Goal: Task Accomplishment & Management: Manage account settings

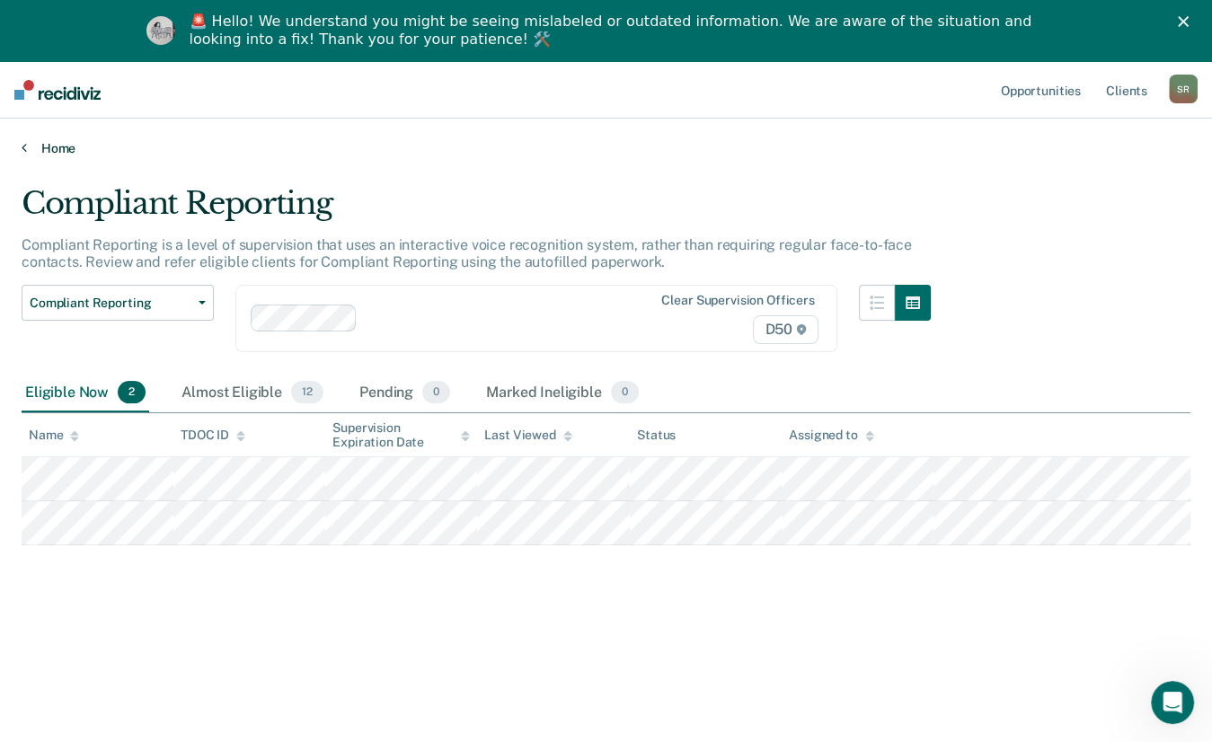
click at [43, 152] on link "Home" at bounding box center [606, 148] width 1169 height 16
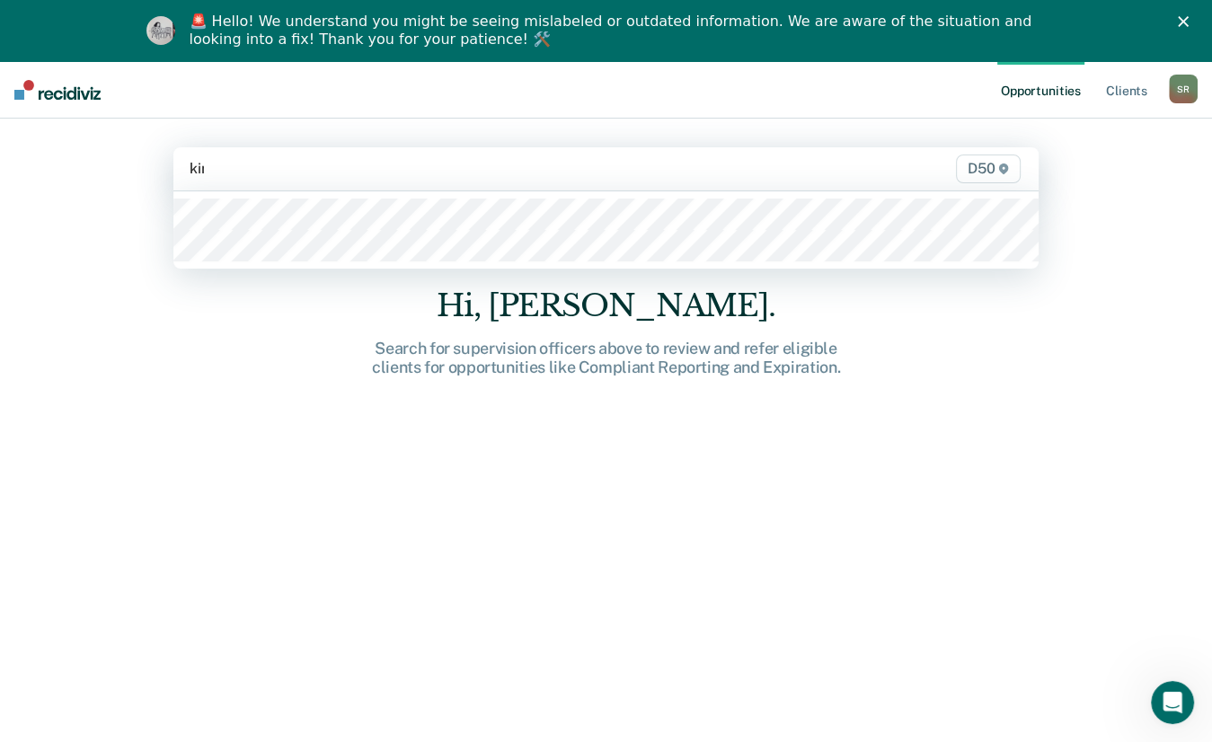
type input "king"
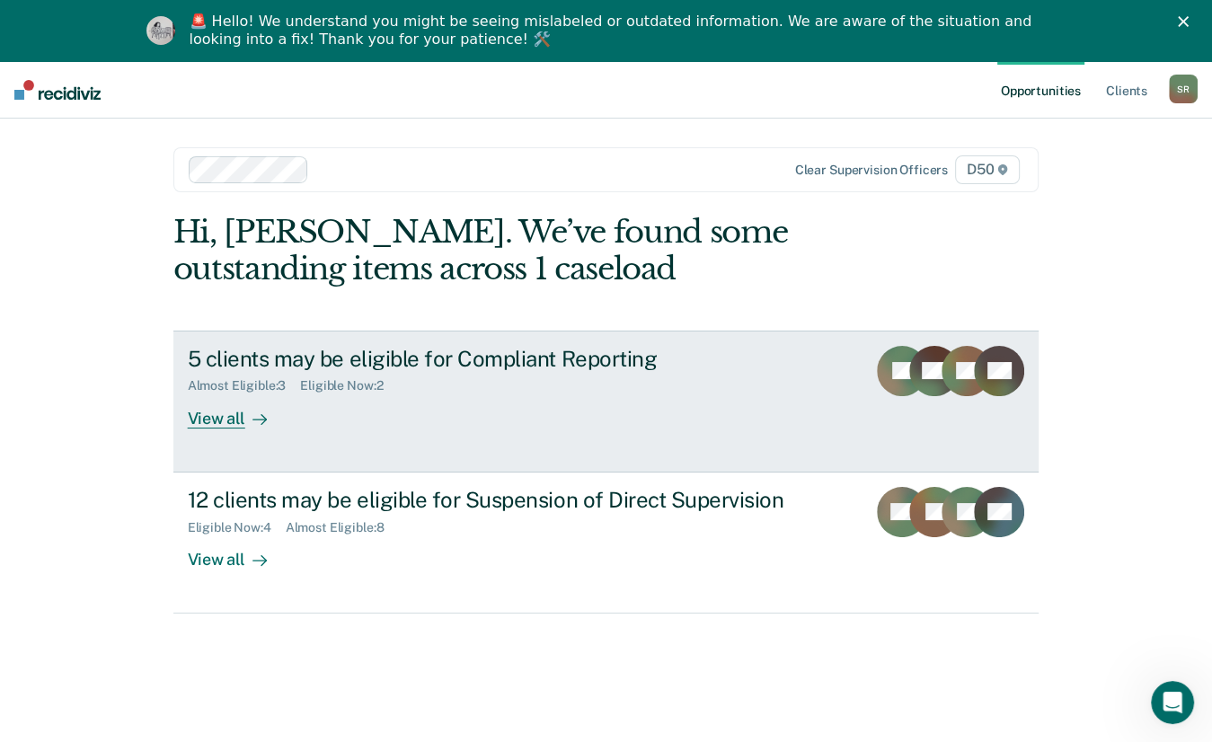
click at [273, 358] on div "5 clients may be eligible for Compliant Reporting" at bounding box center [503, 359] width 631 height 26
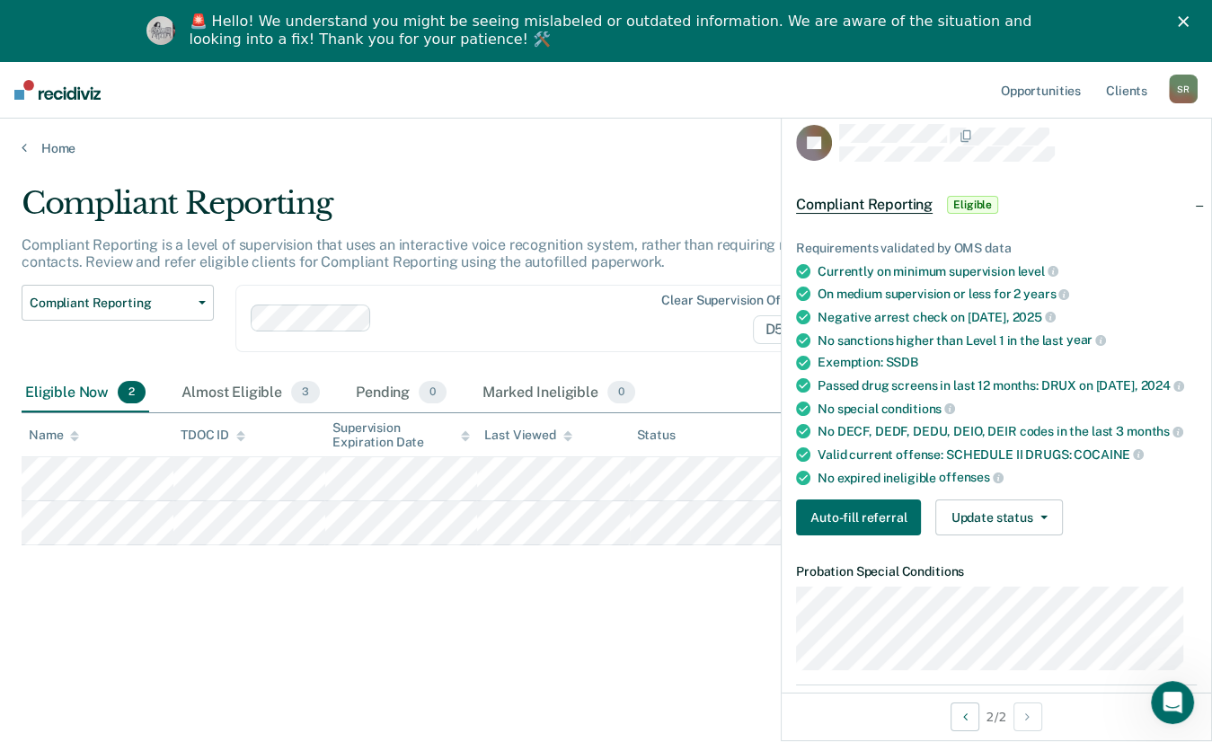
click at [647, 558] on div "Compliant Reporting Compliant Reporting is a level of supervision that uses an …" at bounding box center [606, 426] width 1169 height 483
drag, startPoint x: 723, startPoint y: 554, endPoint x: 735, endPoint y: 554, distance: 11.7
click at [726, 554] on div "Compliant Reporting Compliant Reporting is a level of supervision that uses an …" at bounding box center [606, 426] width 1169 height 483
click at [701, 652] on div "Compliant Reporting Compliant Reporting is a level of supervision that uses an …" at bounding box center [606, 426] width 1169 height 483
click at [738, 609] on div "Compliant Reporting Compliant Reporting is a level of supervision that uses an …" at bounding box center [606, 426] width 1169 height 483
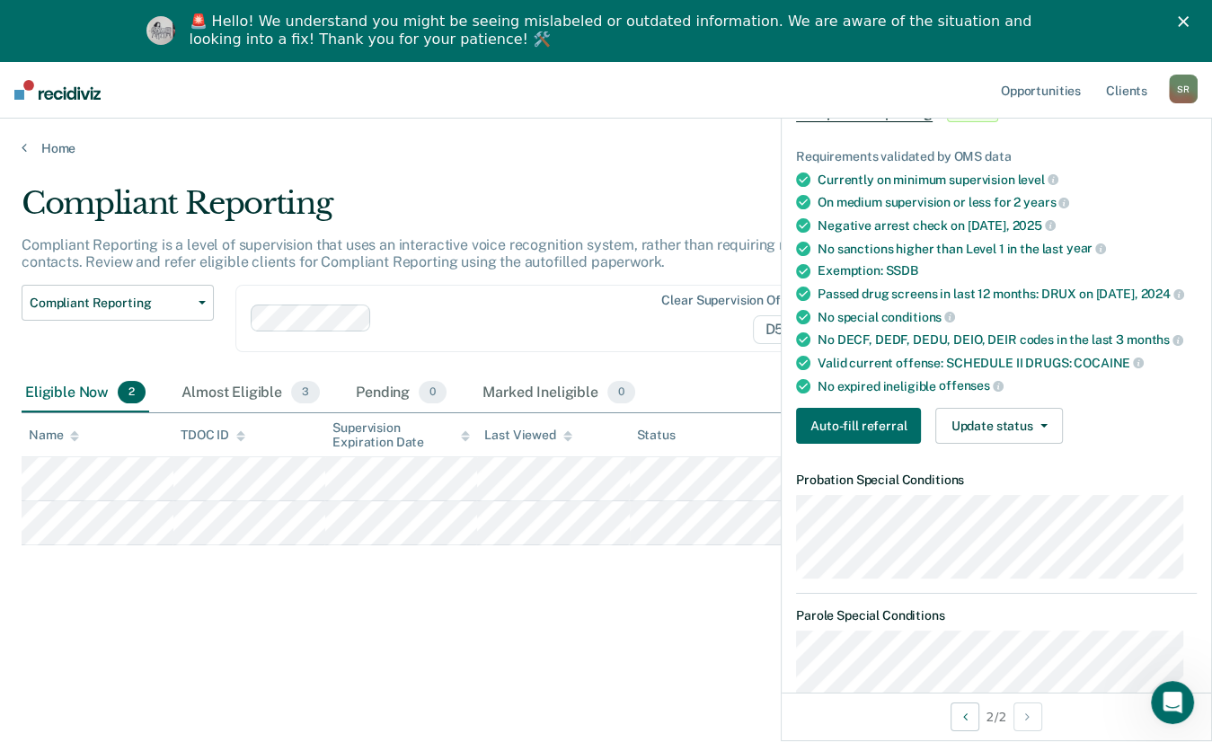
scroll to position [180, 0]
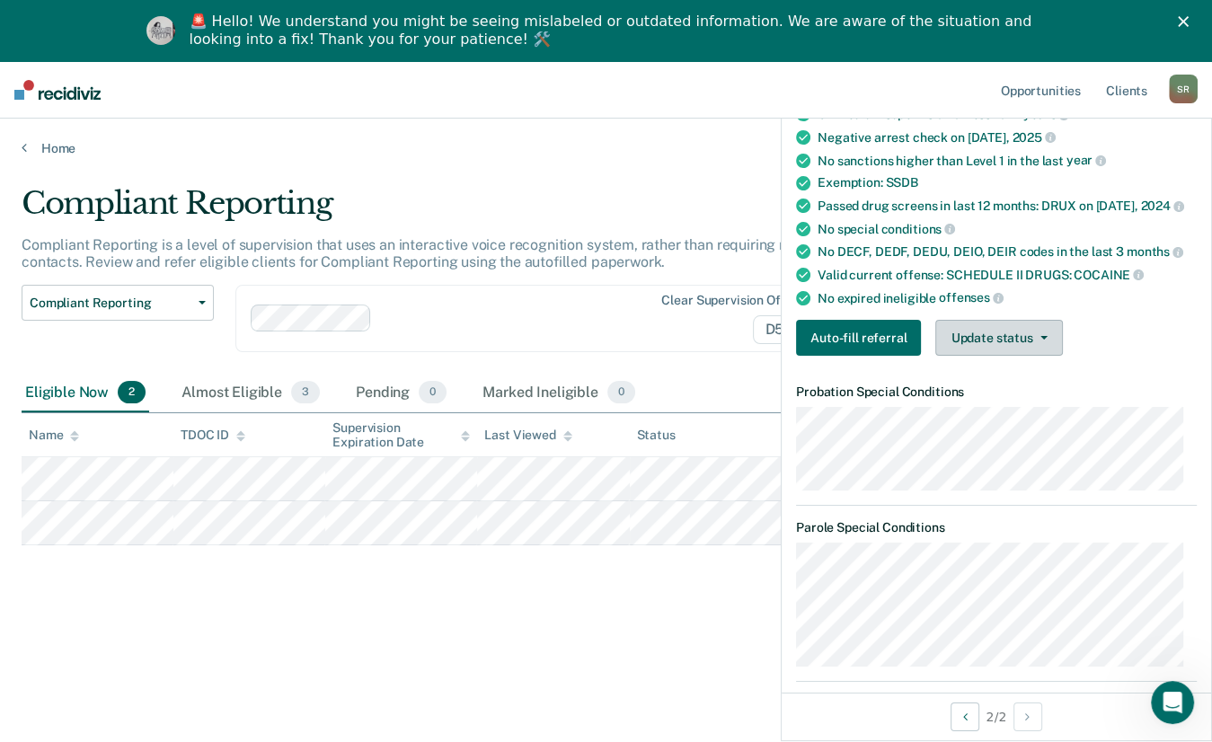
click at [1015, 349] on button "Update status" at bounding box center [998, 338] width 127 height 36
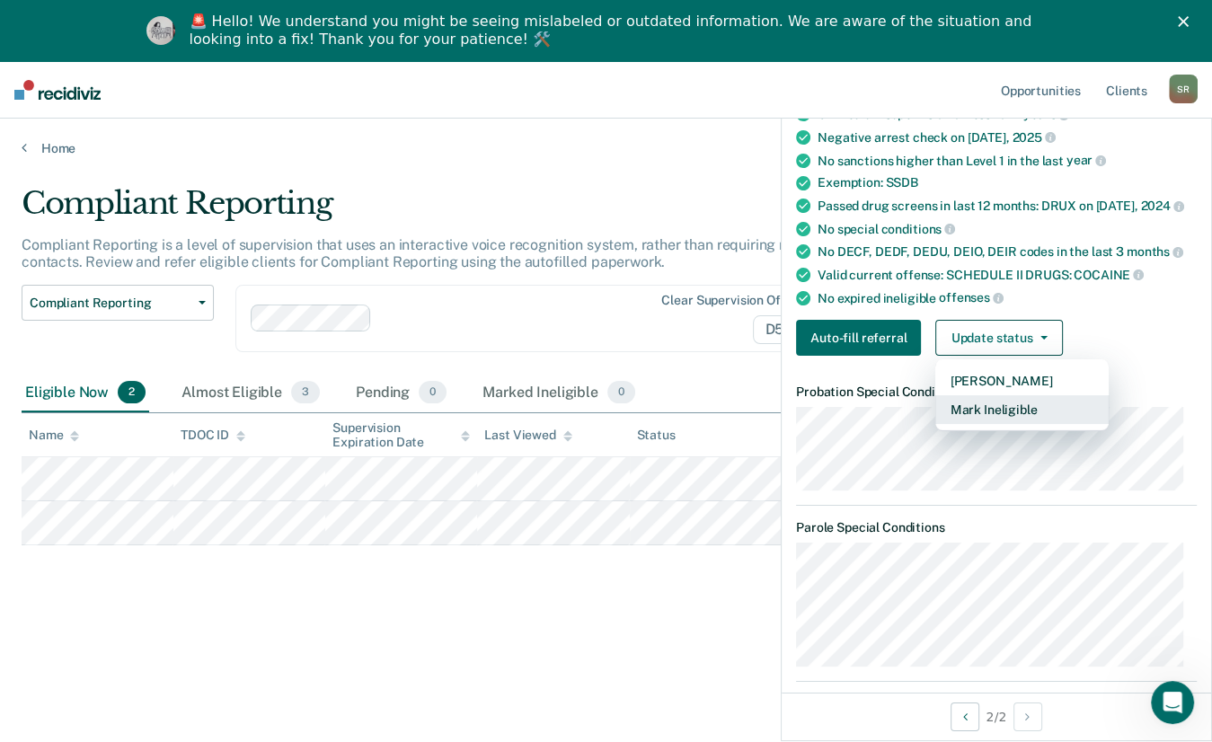
click at [1003, 424] on button "Mark Ineligible" at bounding box center [1021, 409] width 173 height 29
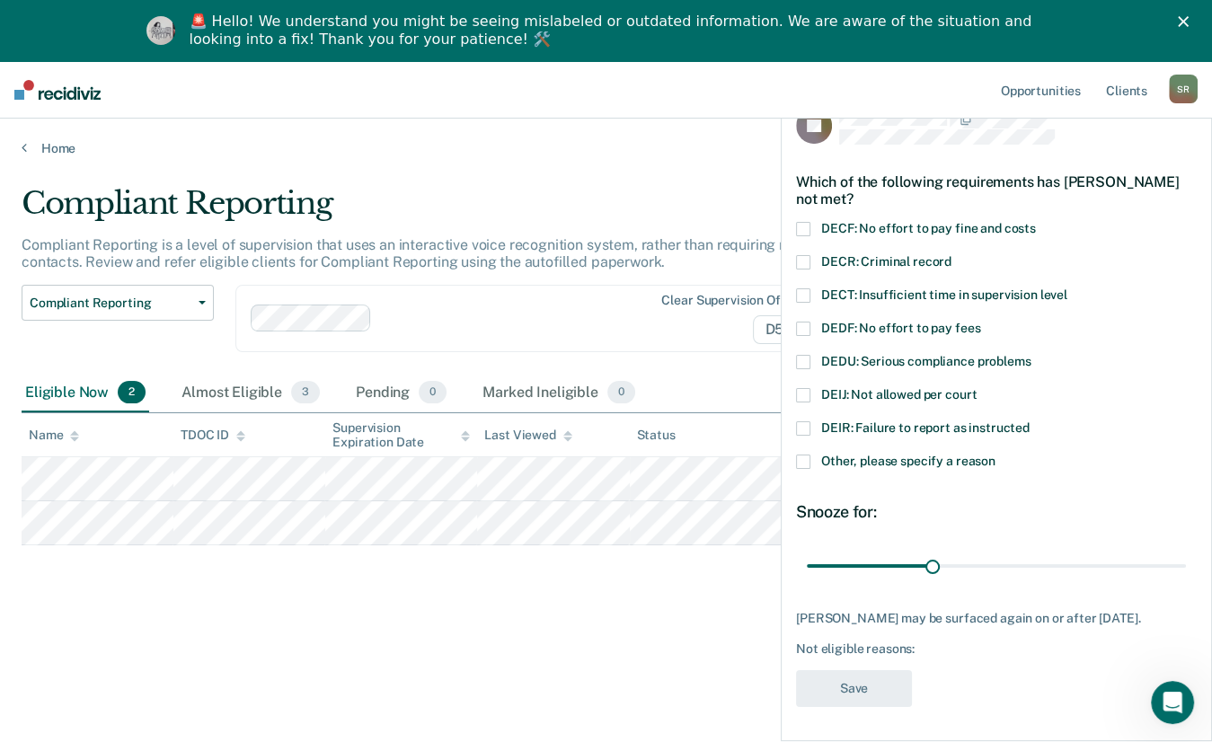
click at [808, 456] on span at bounding box center [803, 462] width 14 height 14
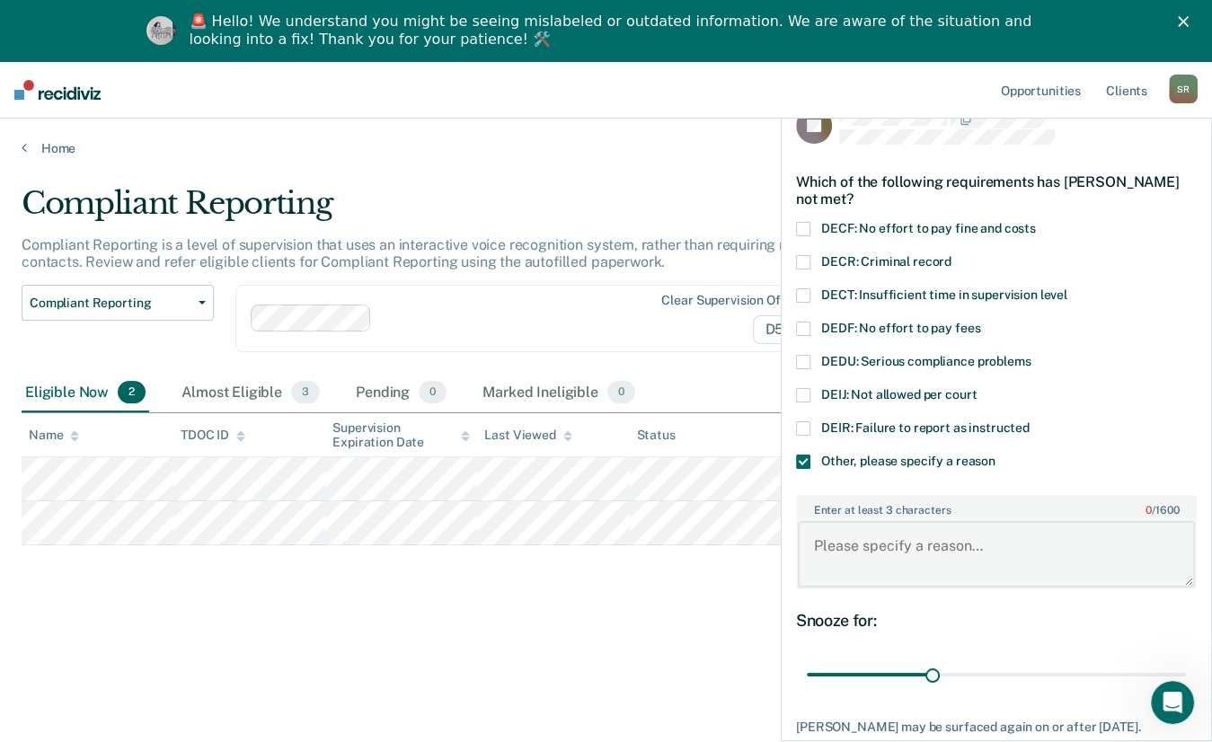
click at [846, 530] on textarea "Enter at least 3 characters 0 / 1600" at bounding box center [996, 554] width 397 height 67
type textarea "Needs additional drug screens"
drag, startPoint x: 923, startPoint y: 673, endPoint x: 1277, endPoint y: 616, distance: 358.7
type input "90"
click at [1186, 660] on input "range" at bounding box center [996, 675] width 379 height 31
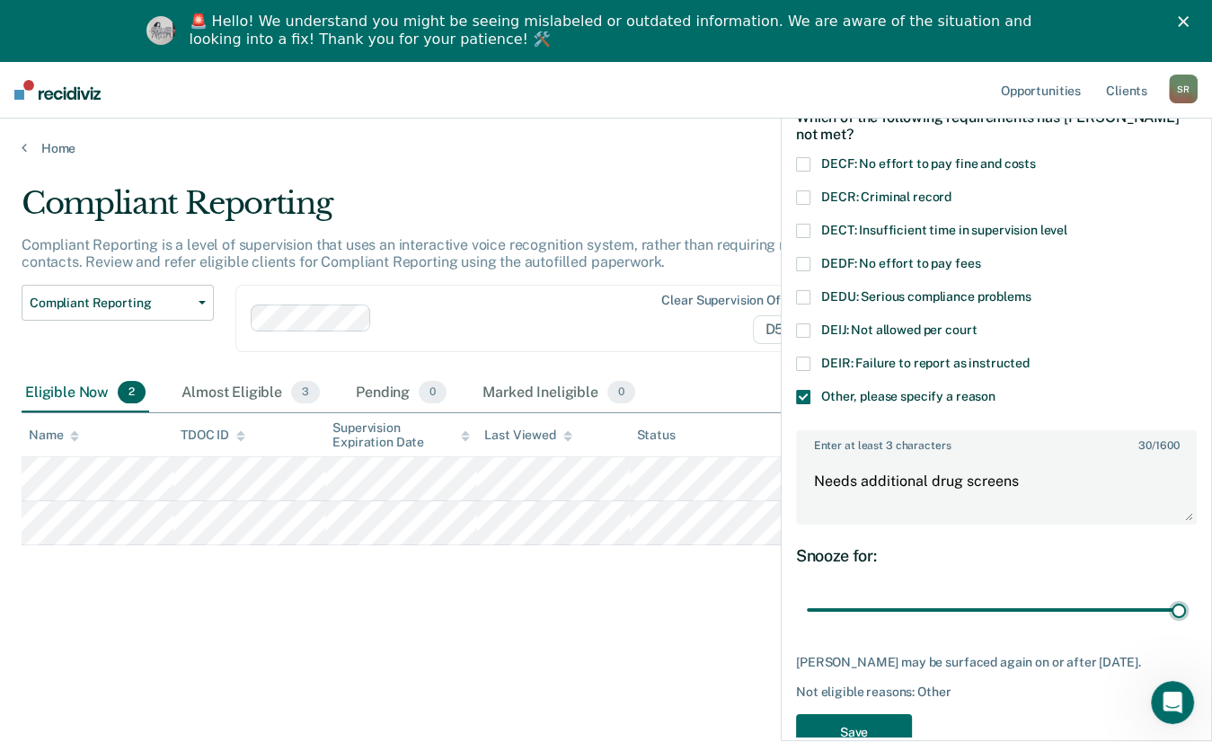
scroll to position [139, 0]
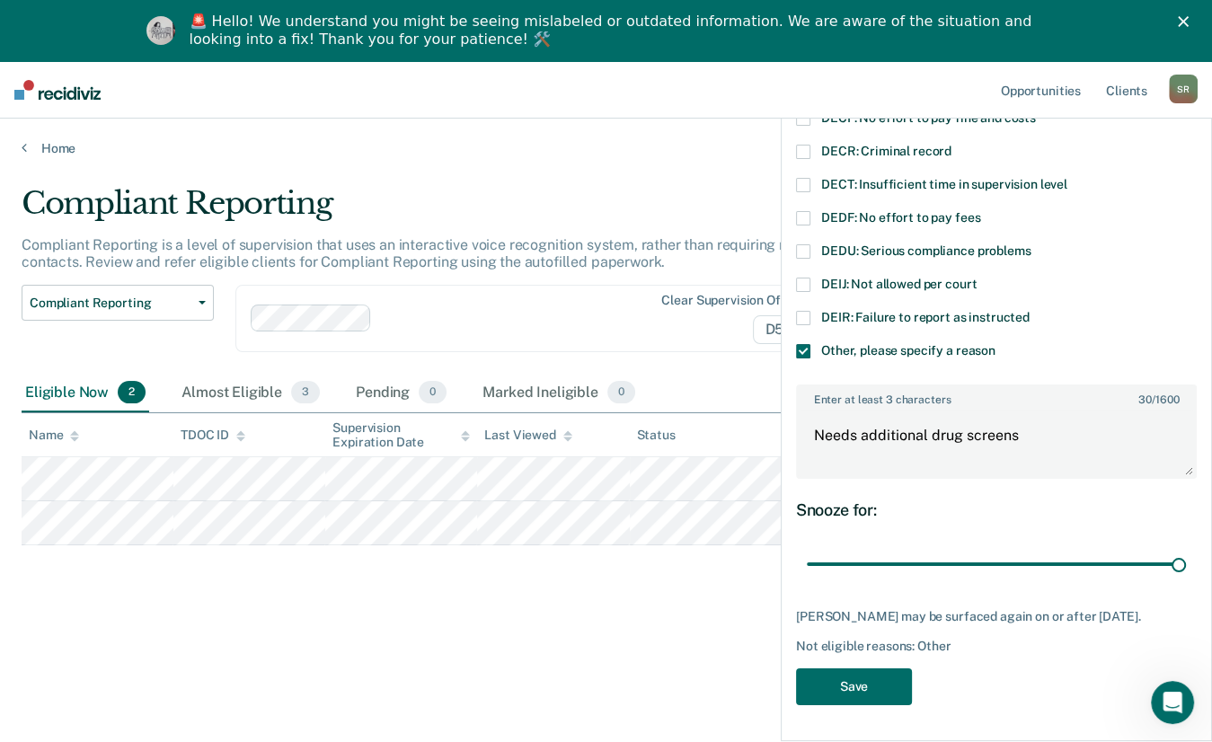
click at [841, 719] on div "TT Which of the following requirements has [PERSON_NAME] not met? DECF: No effo…" at bounding box center [997, 419] width 430 height 635
click at [848, 681] on button "Save" at bounding box center [854, 687] width 116 height 37
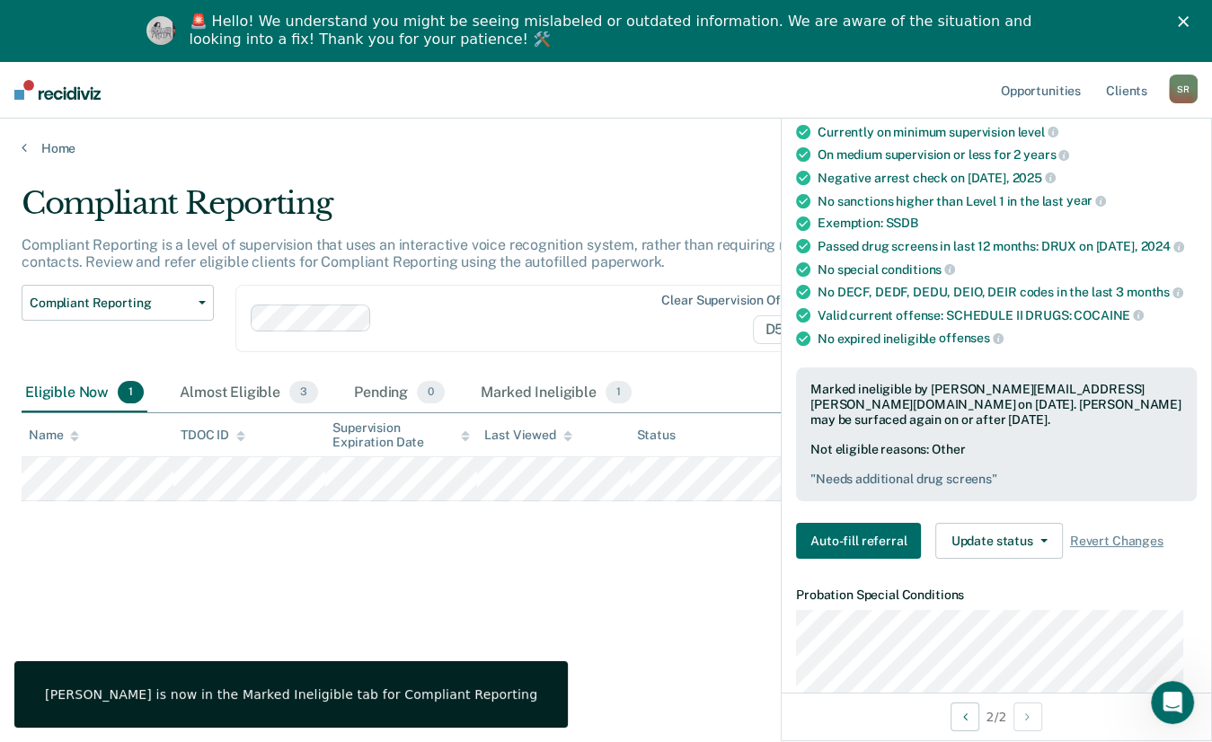
click at [478, 563] on div "Compliant Reporting Compliant Reporting is a level of supervision that uses an …" at bounding box center [606, 426] width 1169 height 483
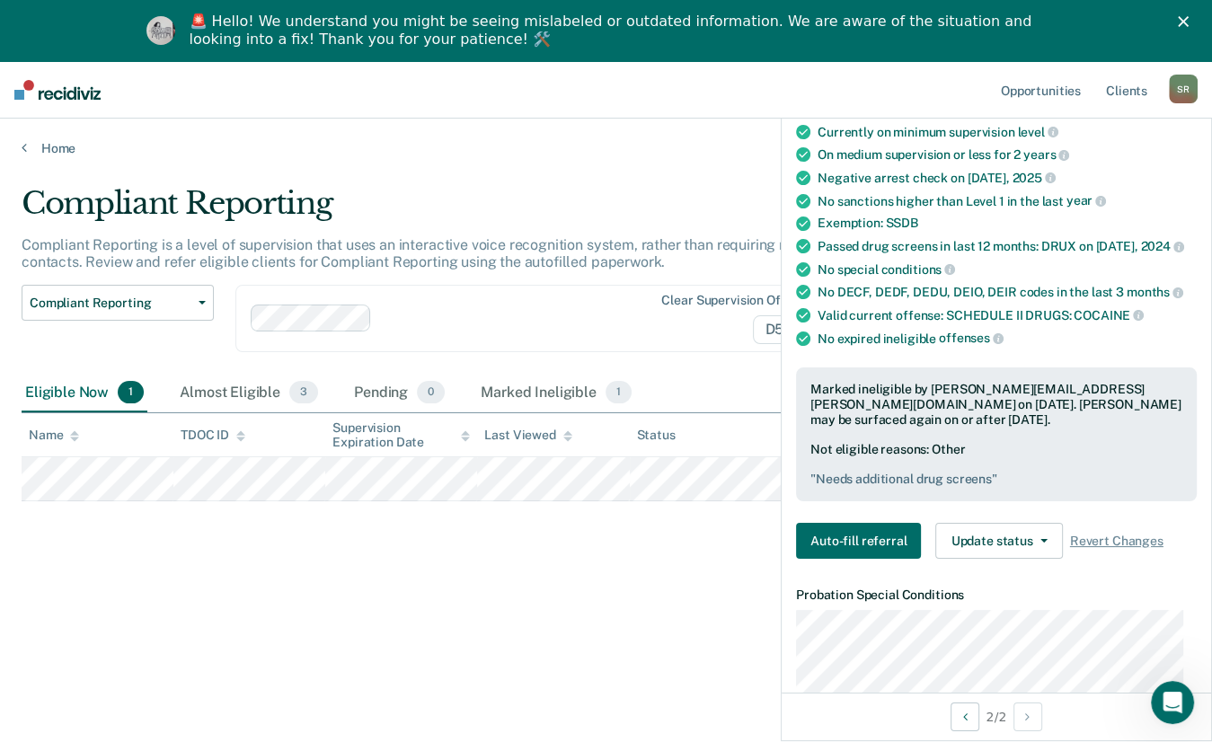
click at [400, 520] on div "Compliant Reporting Compliant Reporting is a level of supervision that uses an …" at bounding box center [606, 426] width 1169 height 483
click at [204, 379] on div "Almost Eligible 3" at bounding box center [249, 394] width 146 height 40
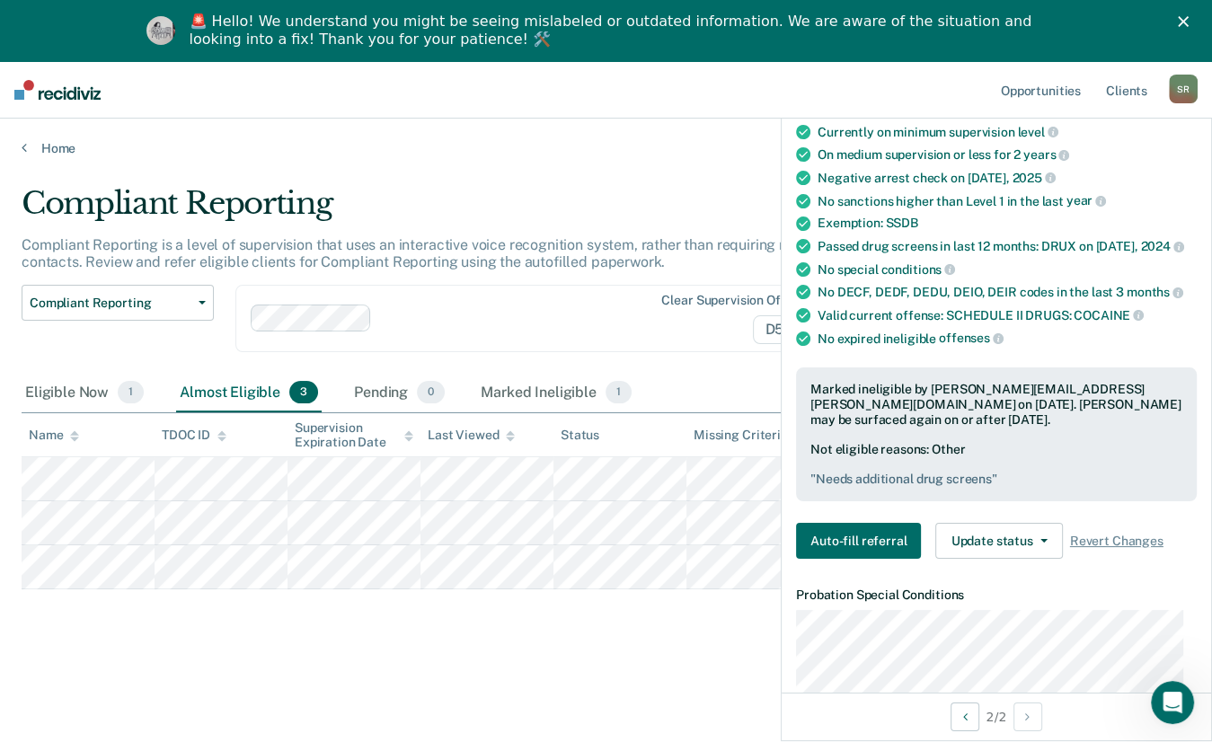
click at [1189, 17] on icon "Close" at bounding box center [1183, 21] width 11 height 11
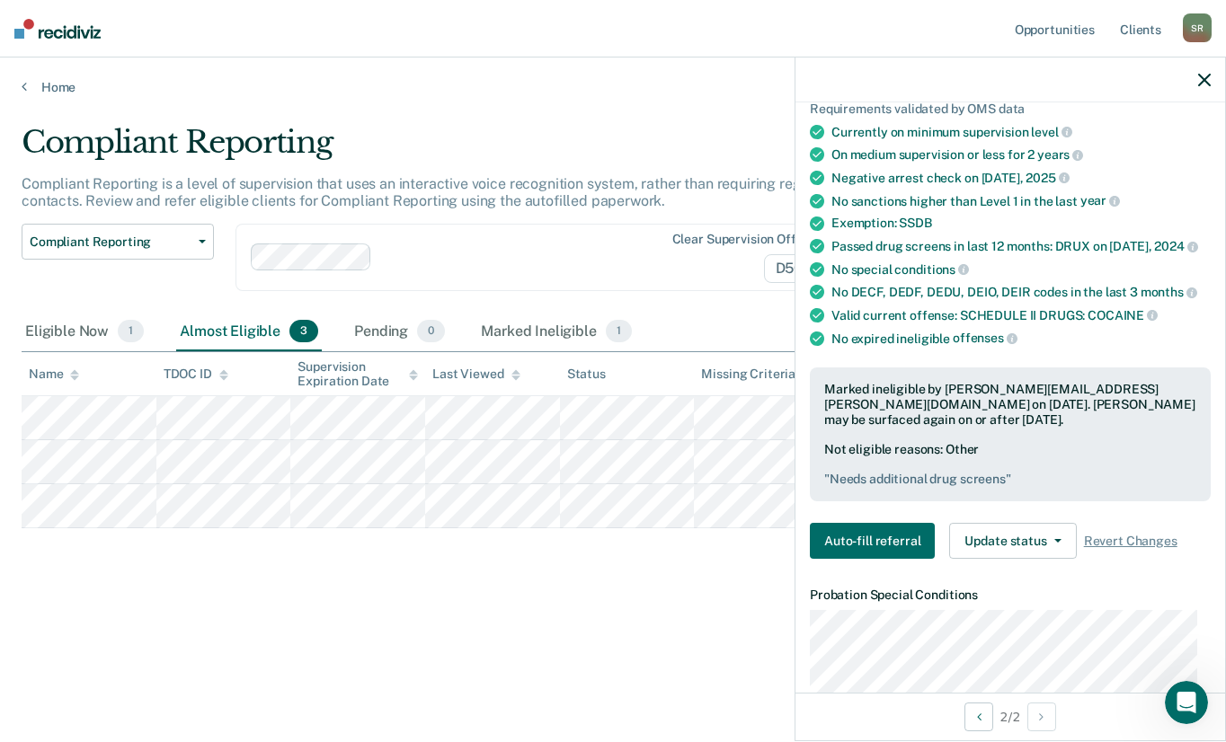
click at [1220, 81] on div at bounding box center [1010, 80] width 430 height 45
click at [1211, 80] on div at bounding box center [1010, 80] width 430 height 45
click at [1210, 74] on div at bounding box center [1010, 80] width 430 height 45
click at [1188, 86] on div at bounding box center [1010, 80] width 430 height 45
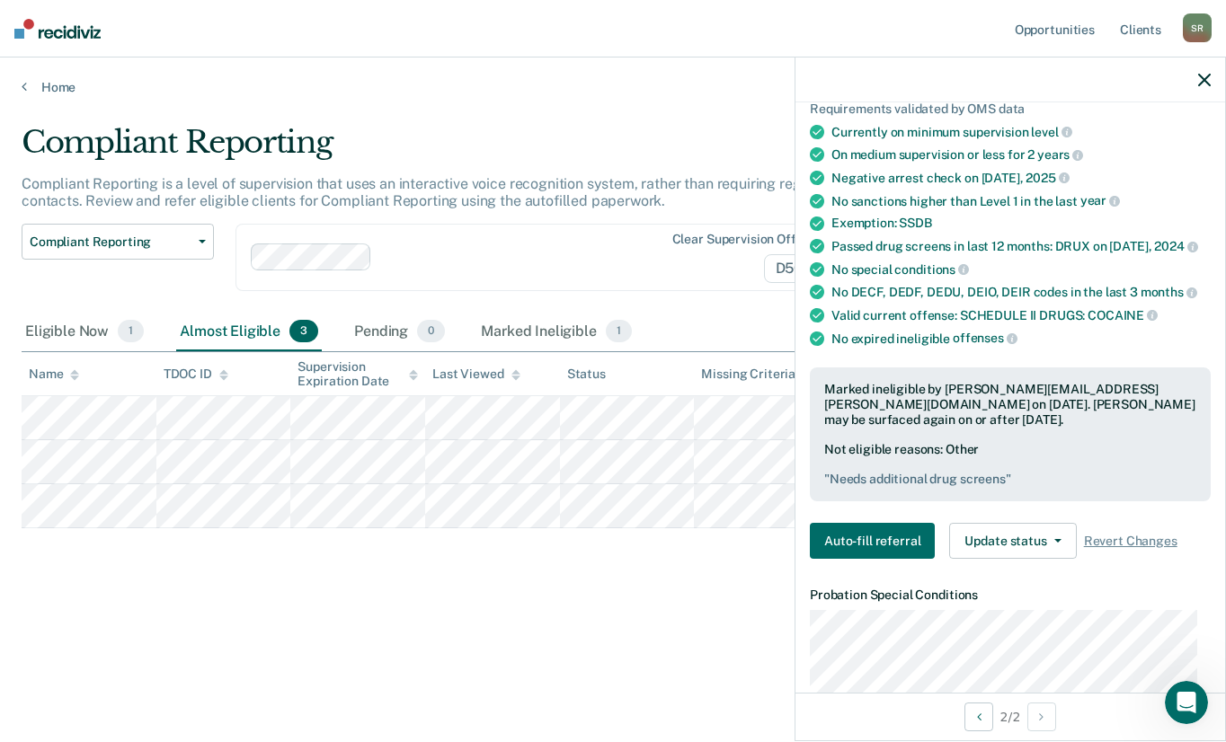
click at [1204, 76] on icon "button" at bounding box center [1204, 80] width 13 height 13
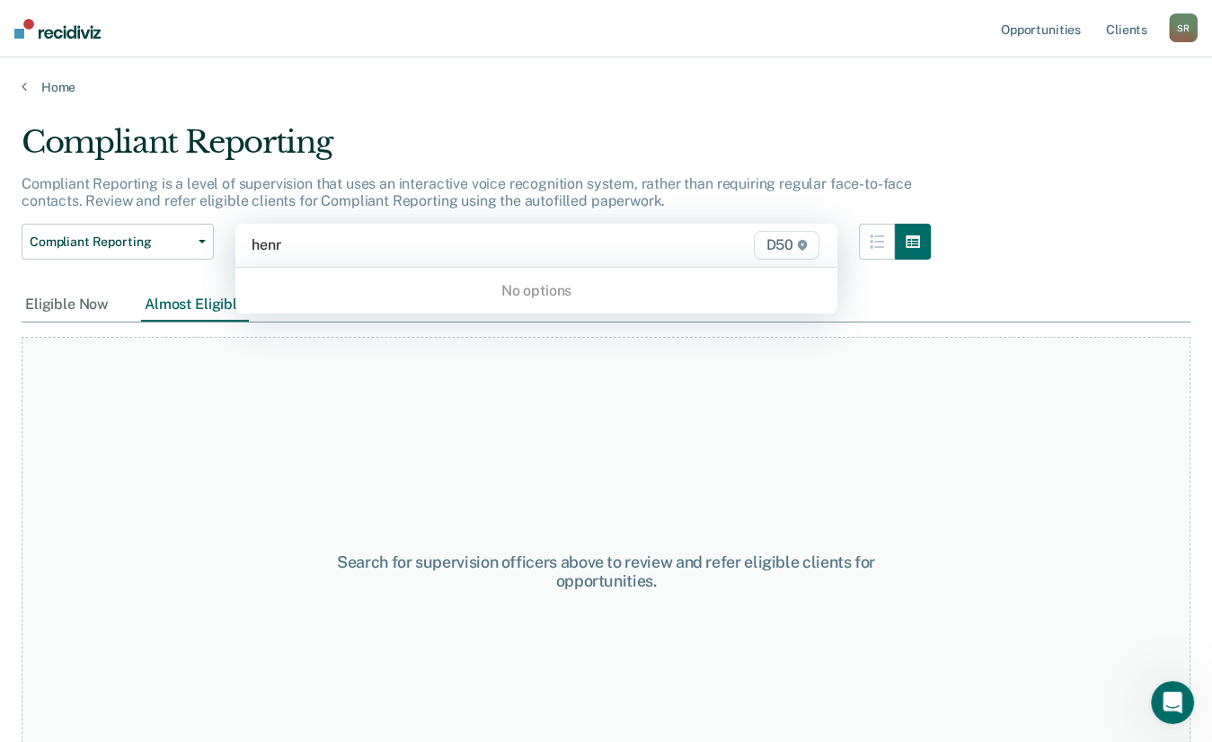
type input "[PERSON_NAME]"
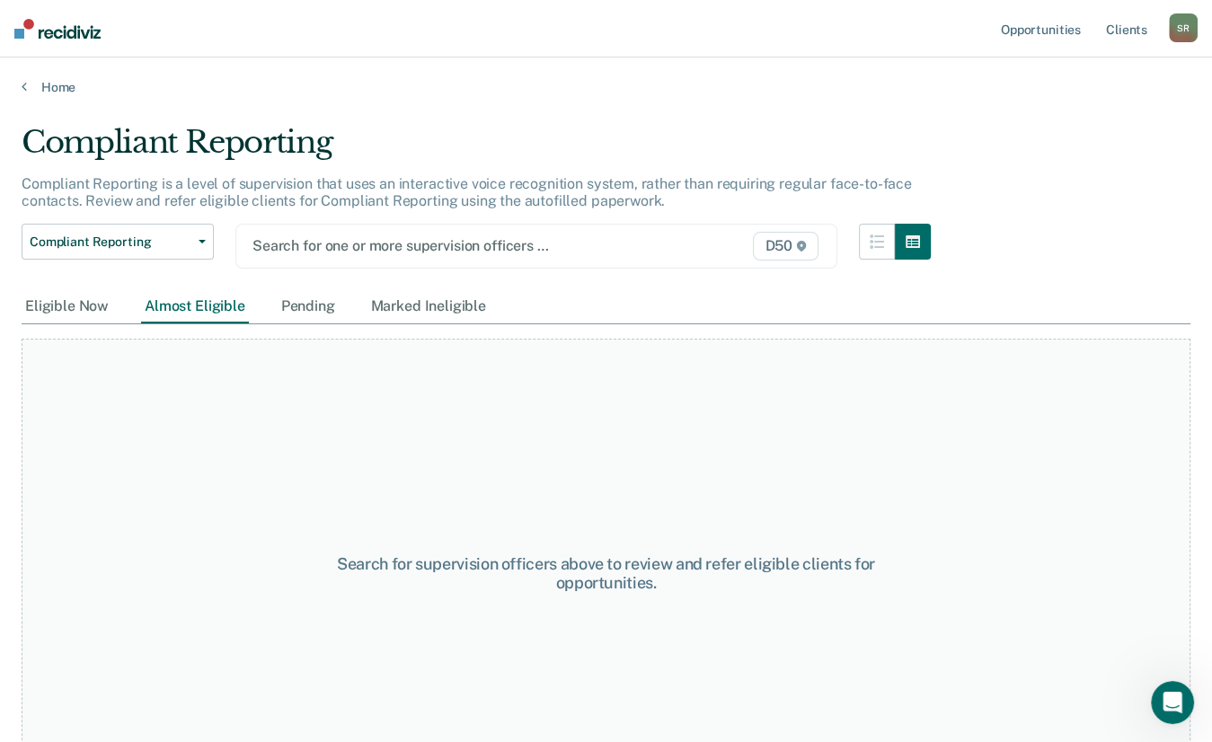
drag, startPoint x: 350, startPoint y: 248, endPoint x: 284, endPoint y: 244, distance: 66.6
click at [284, 244] on div at bounding box center [451, 245] width 396 height 21
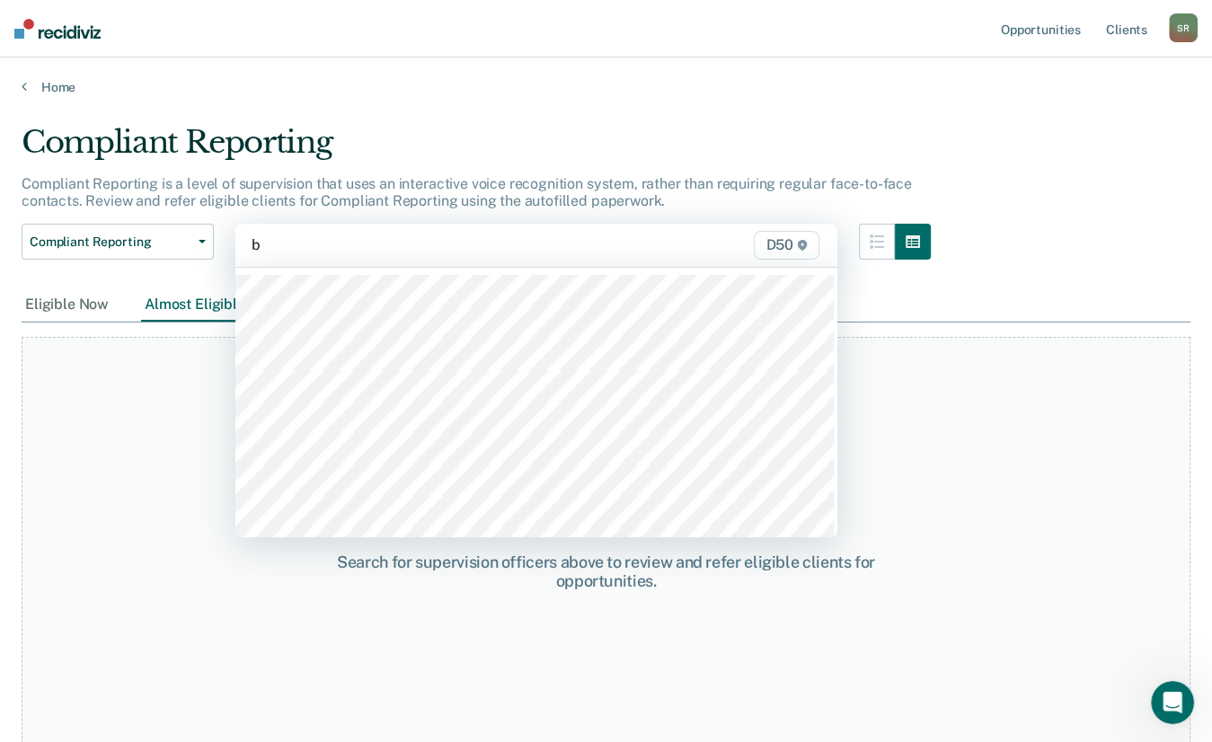
type input "br"
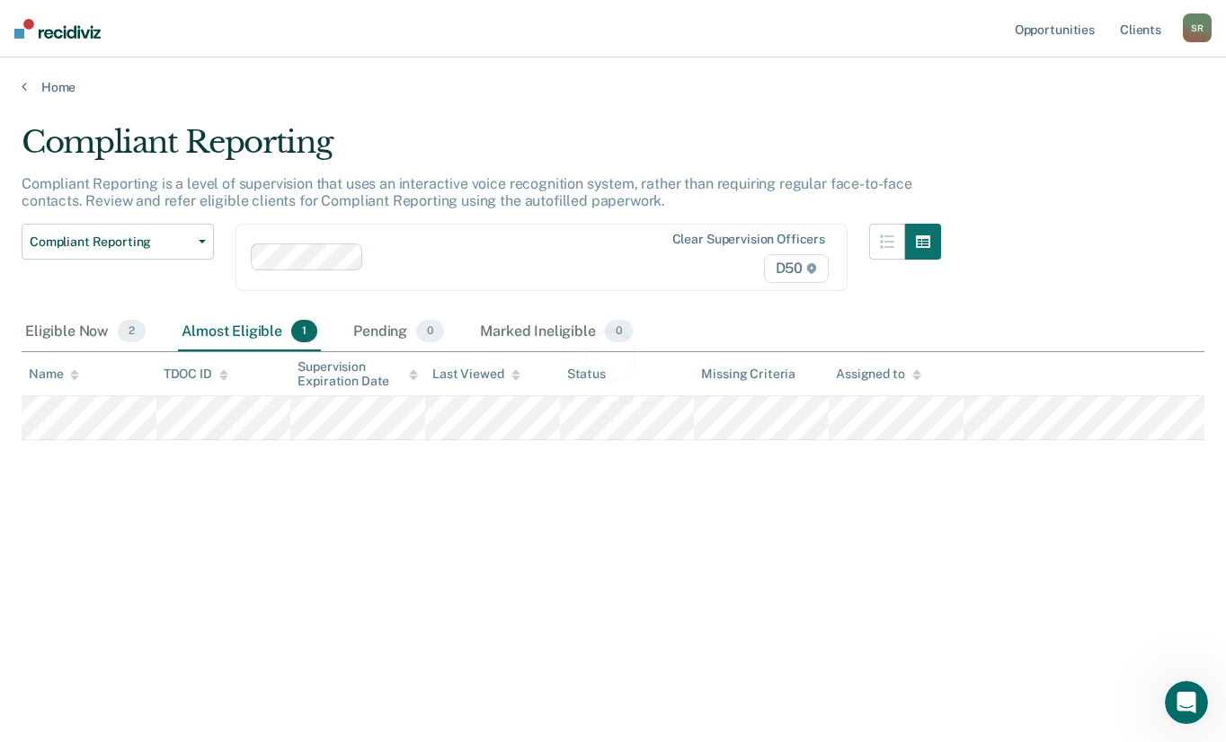
click at [75, 332] on div "Loading data..." at bounding box center [612, 365] width 1125 height 83
click at [75, 332] on div "Eligible Now 2" at bounding box center [86, 333] width 128 height 40
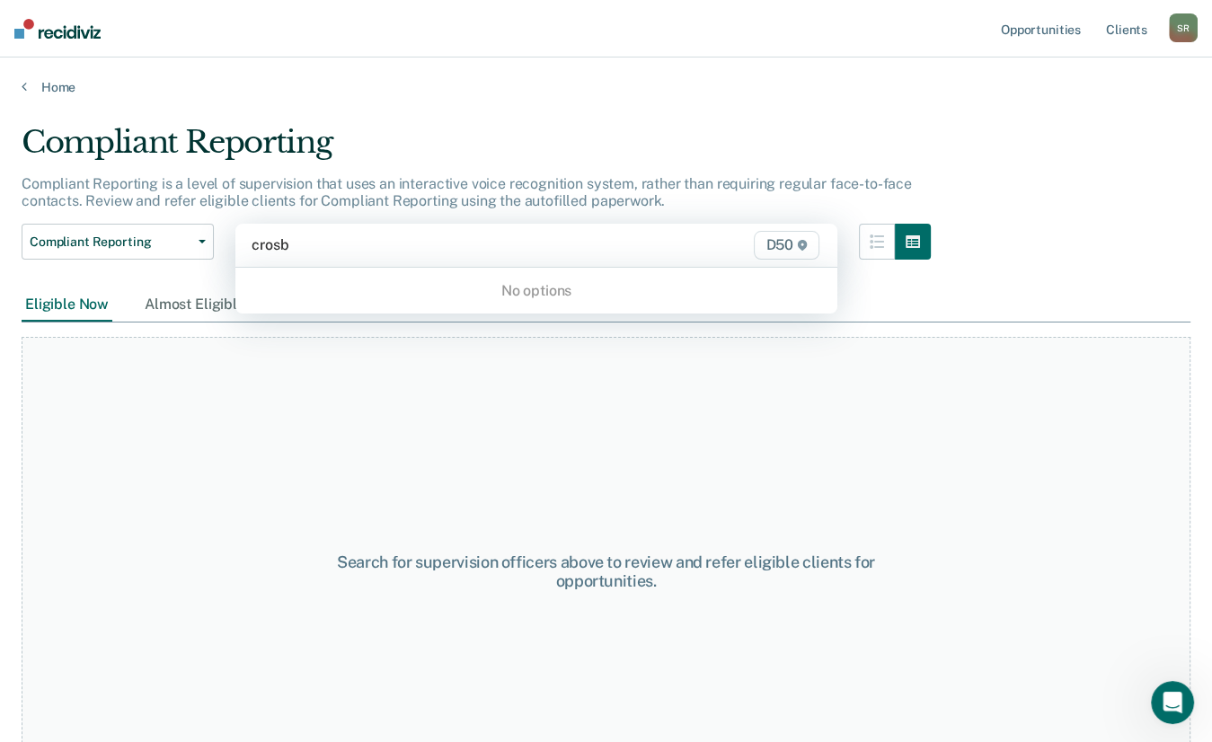
type input "[PERSON_NAME]"
click at [353, 256] on div at bounding box center [450, 245] width 401 height 24
